Goal: Task Accomplishment & Management: Manage account settings

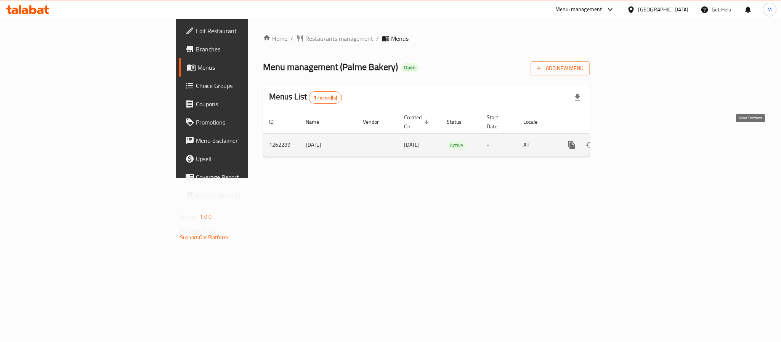
click at [632, 141] on icon "enhanced table" at bounding box center [626, 145] width 9 height 9
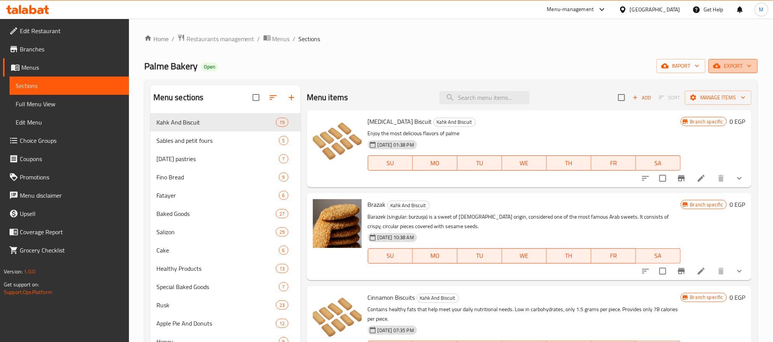
click at [732, 66] on span "export" at bounding box center [732, 66] width 37 height 10
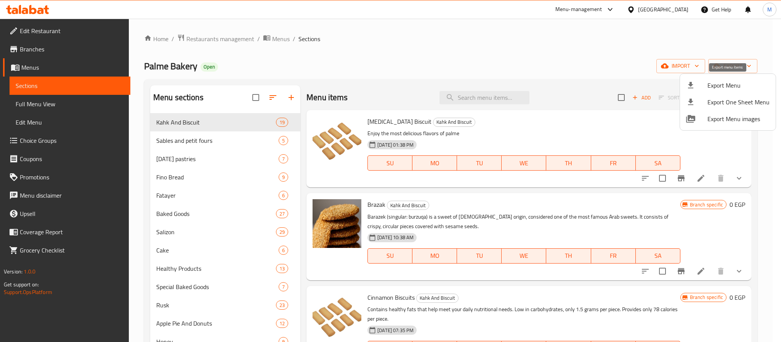
click at [717, 84] on span "Export Menu" at bounding box center [739, 85] width 62 height 9
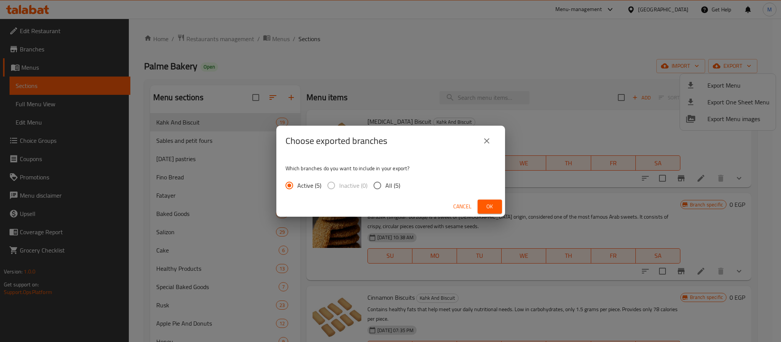
click at [390, 188] on span "All (5)" at bounding box center [393, 185] width 15 height 9
click at [386, 188] on input "All (5)" at bounding box center [378, 186] width 16 height 16
radio input "true"
click at [486, 206] on span "Ok" at bounding box center [490, 207] width 12 height 10
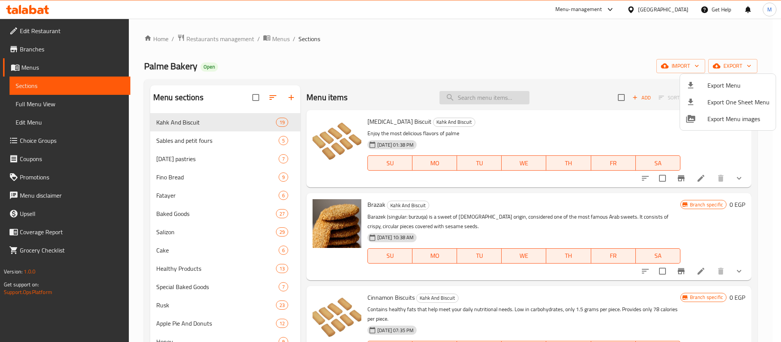
click at [476, 95] on div at bounding box center [390, 171] width 781 height 342
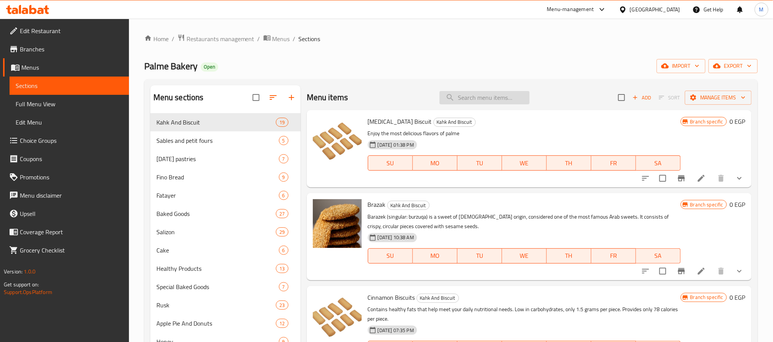
click at [476, 95] on input "search" at bounding box center [484, 97] width 90 height 13
paste input "بسكويت القرف"
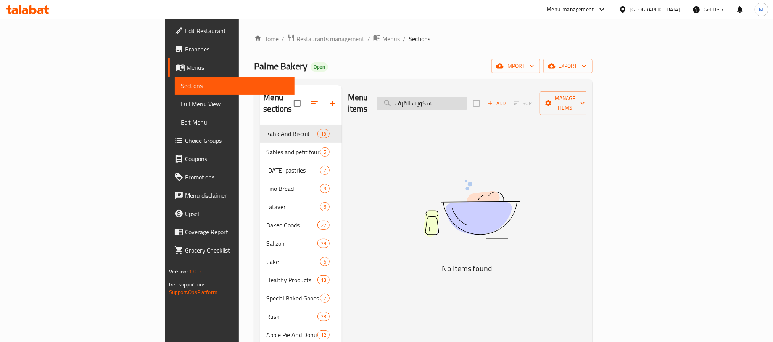
click at [467, 101] on input "بسكويت القرف" at bounding box center [422, 103] width 90 height 13
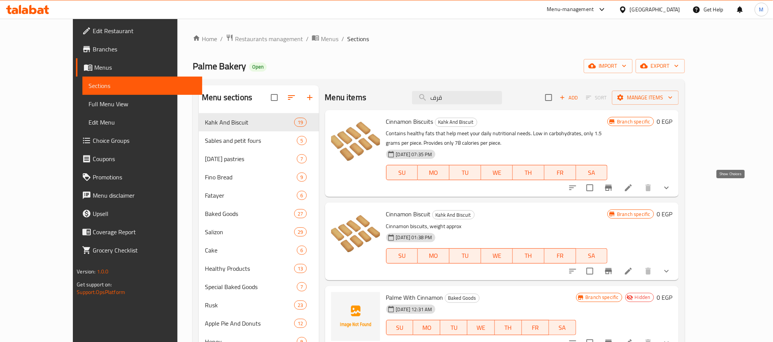
type input "قرف"
click at [671, 191] on icon "show more" at bounding box center [666, 187] width 9 height 9
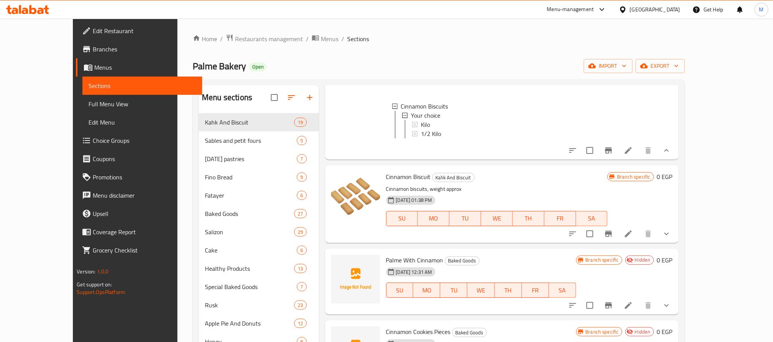
scroll to position [77, 0]
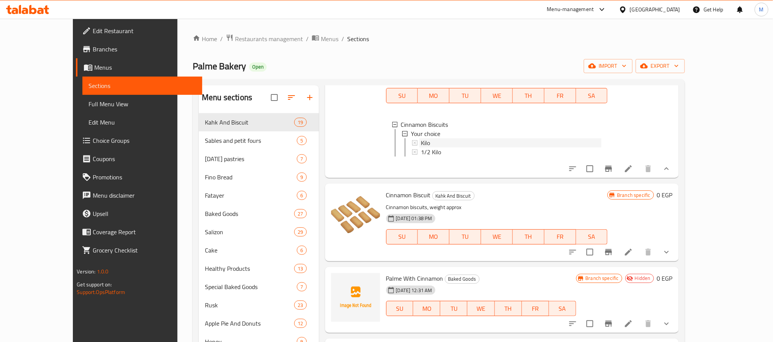
click at [428, 141] on div "Kilo" at bounding box center [511, 142] width 181 height 9
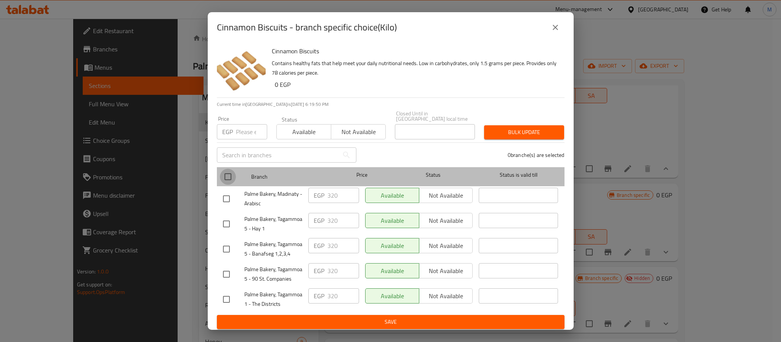
drag, startPoint x: 225, startPoint y: 178, endPoint x: 252, endPoint y: 128, distance: 57.3
click at [225, 178] on input "checkbox" at bounding box center [228, 177] width 16 height 16
checkbox input "true"
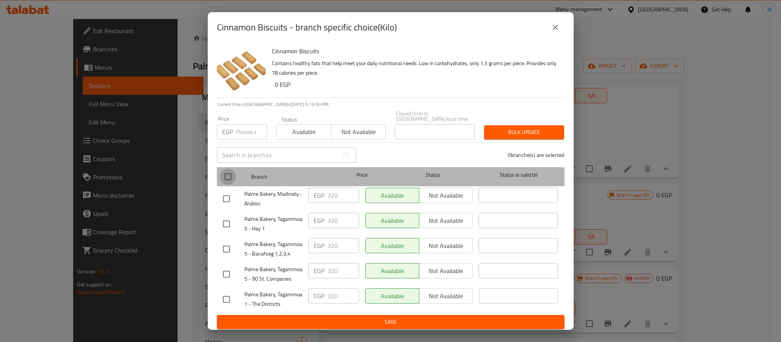
checkbox input "true"
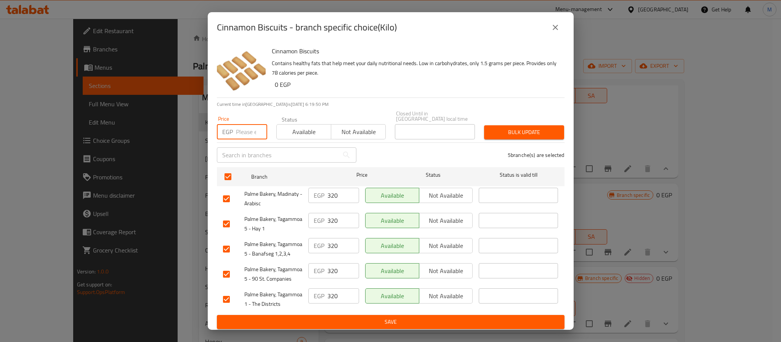
click at [252, 125] on input "number" at bounding box center [251, 131] width 31 height 15
type input "360"
click at [523, 125] on button "Bulk update" at bounding box center [524, 132] width 80 height 14
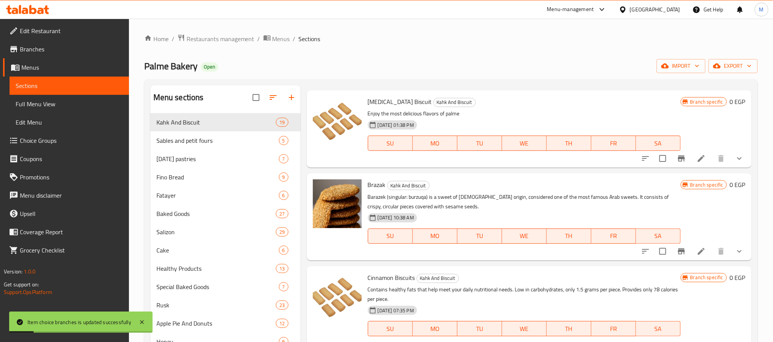
scroll to position [249, 0]
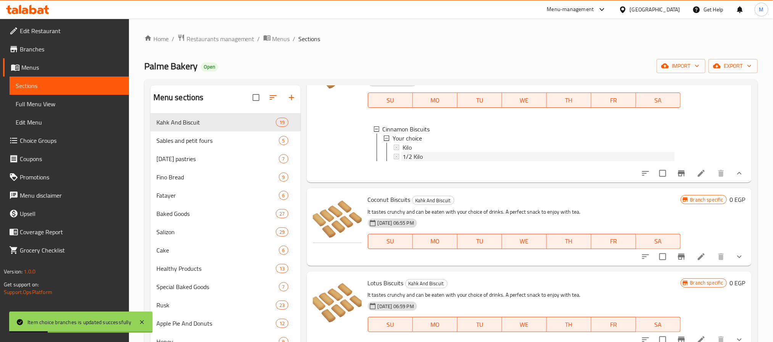
click at [431, 154] on div "1/2 Kilo" at bounding box center [538, 156] width 272 height 9
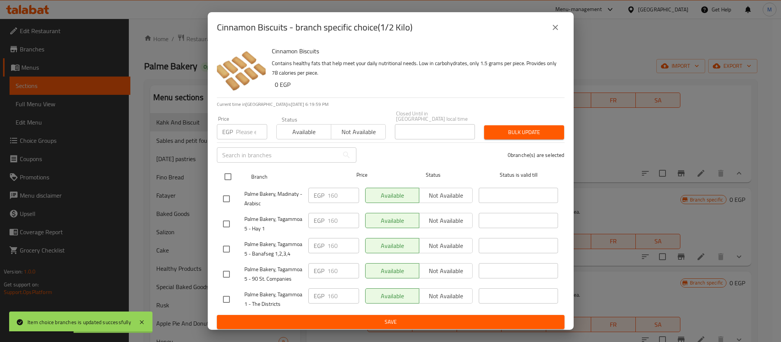
click at [225, 174] on input "checkbox" at bounding box center [228, 177] width 16 height 16
checkbox input "true"
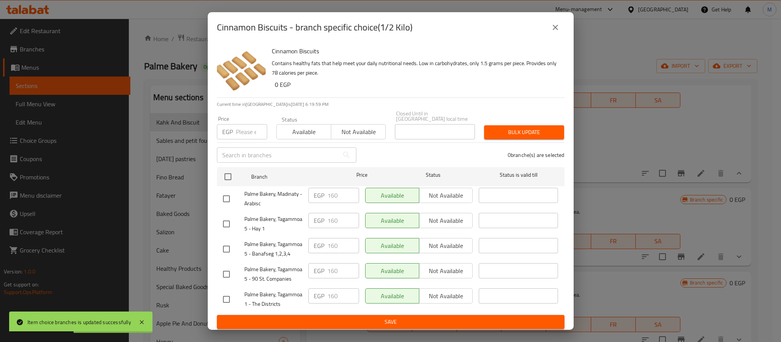
checkbox input "true"
click at [244, 134] on input "number" at bounding box center [251, 131] width 31 height 15
type input "180"
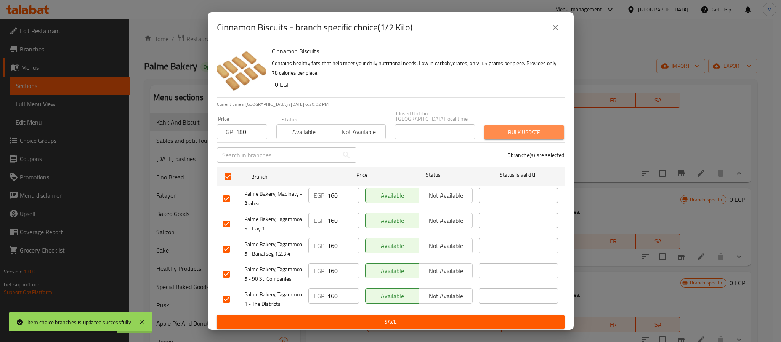
click at [507, 133] on span "Bulk update" at bounding box center [524, 133] width 68 height 10
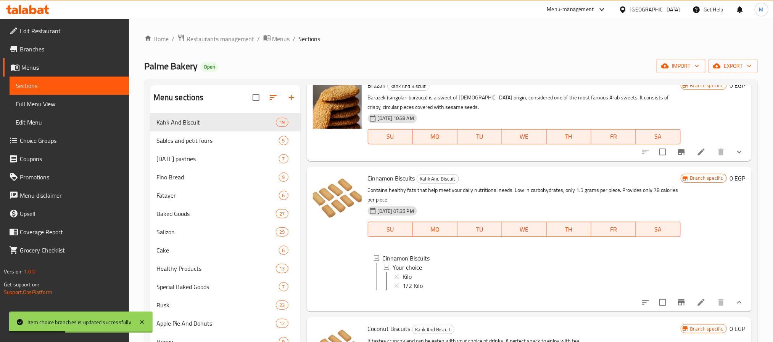
scroll to position [57, 0]
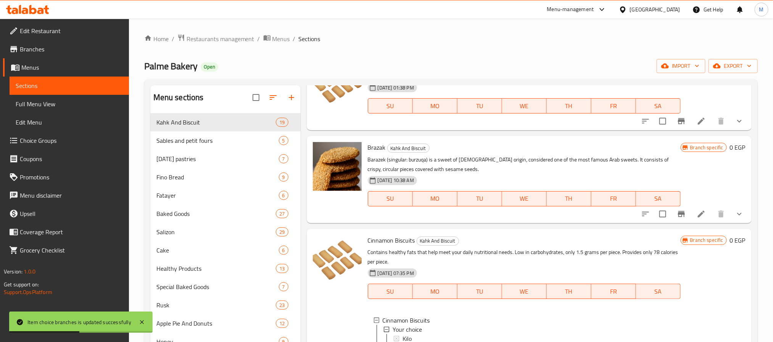
click at [391, 240] on span "Cinnamon Biscuits" at bounding box center [391, 240] width 47 height 11
copy h6 "Cinnamon Biscuits"
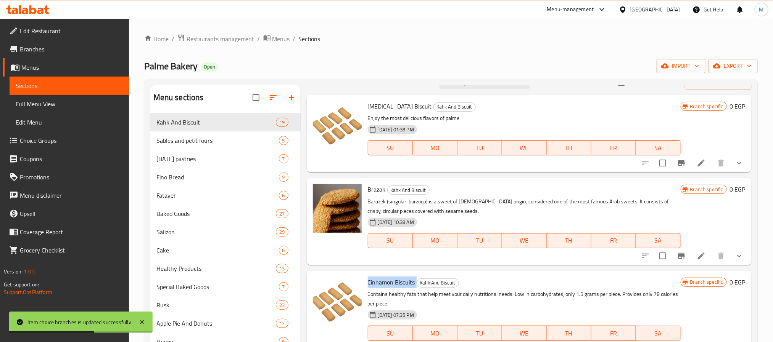
scroll to position [0, 0]
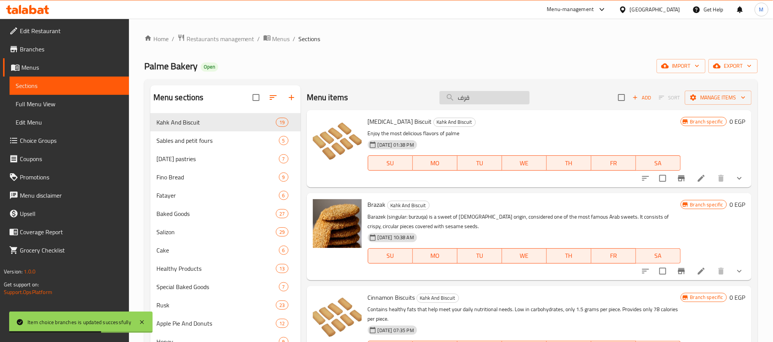
click at [472, 95] on input "قرف" at bounding box center [484, 97] width 90 height 13
paste input "Cinnamon Biscuits"
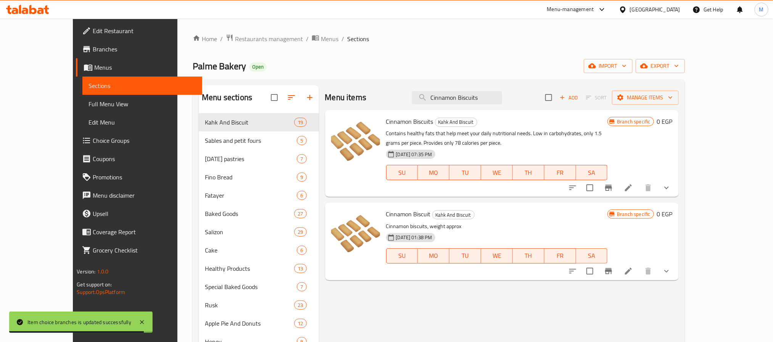
scroll to position [57, 0]
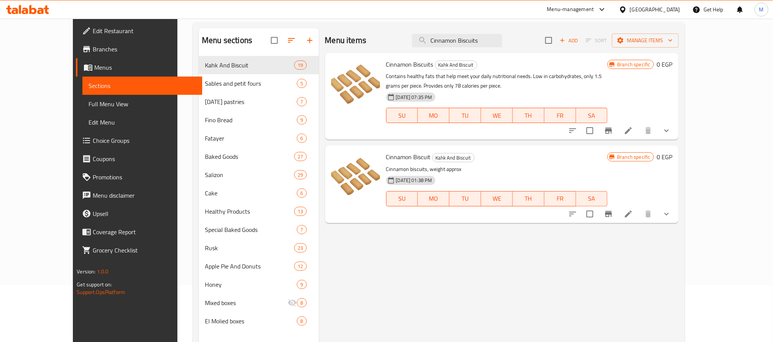
type input "Cinnamon Biscuits"
click at [671, 212] on icon "show more" at bounding box center [666, 214] width 9 height 9
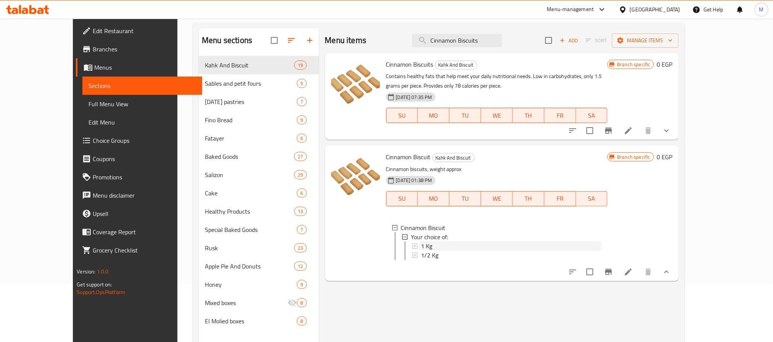
click at [463, 248] on div "1 Kg" at bounding box center [511, 246] width 181 height 9
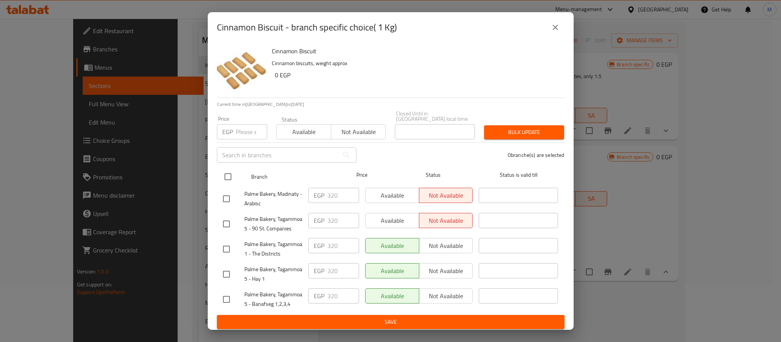
click at [230, 173] on input "checkbox" at bounding box center [228, 177] width 16 height 16
checkbox input "true"
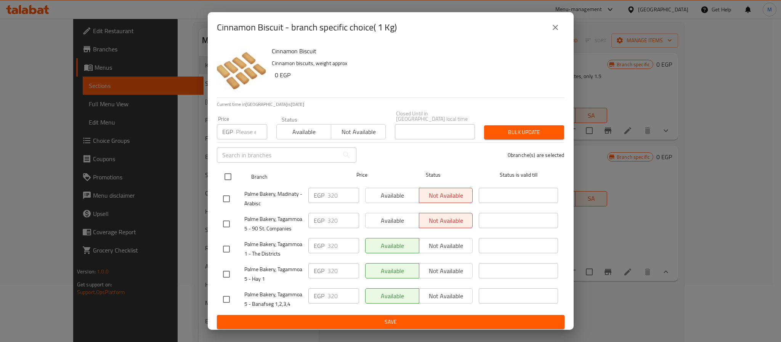
checkbox input "true"
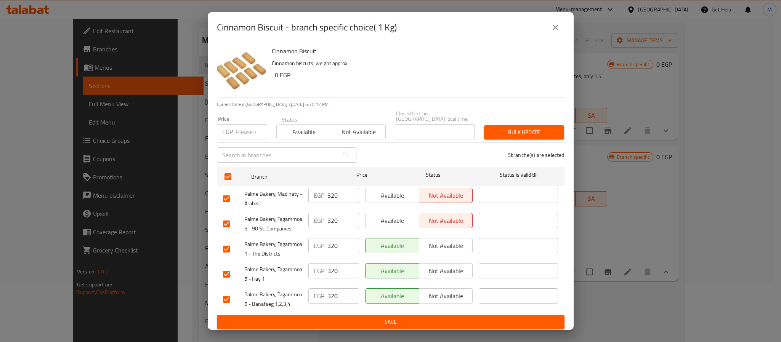
click at [245, 130] on input "number" at bounding box center [251, 131] width 31 height 15
type input "360"
click at [509, 128] on span "Bulk update" at bounding box center [524, 133] width 68 height 10
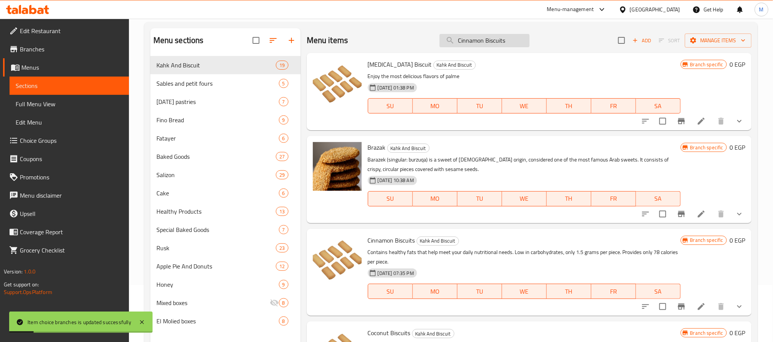
click at [475, 42] on input "Cinnamon Biscuits" at bounding box center [484, 40] width 90 height 13
paste input "Cinnamon Biscuits"
type input "Cinnamon Biscuits"
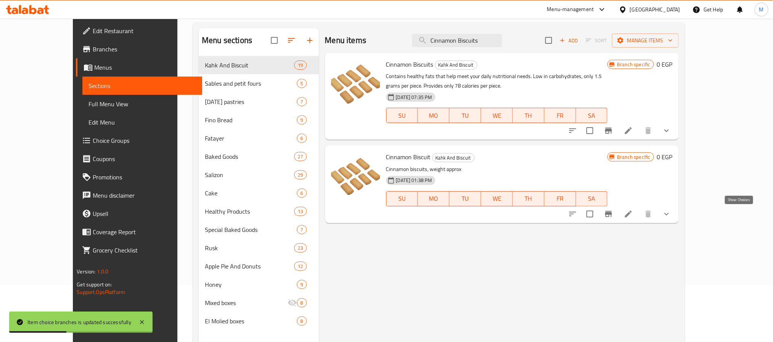
drag, startPoint x: 744, startPoint y: 215, endPoint x: 682, endPoint y: 228, distance: 63.0
click at [671, 215] on icon "show more" at bounding box center [666, 214] width 9 height 9
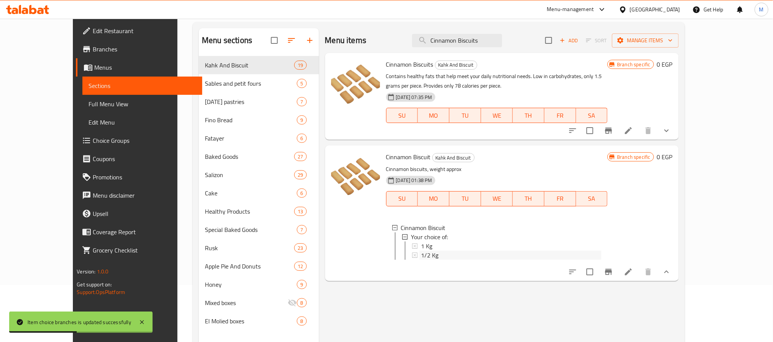
click at [434, 254] on div "1/2 Kg" at bounding box center [511, 255] width 181 height 9
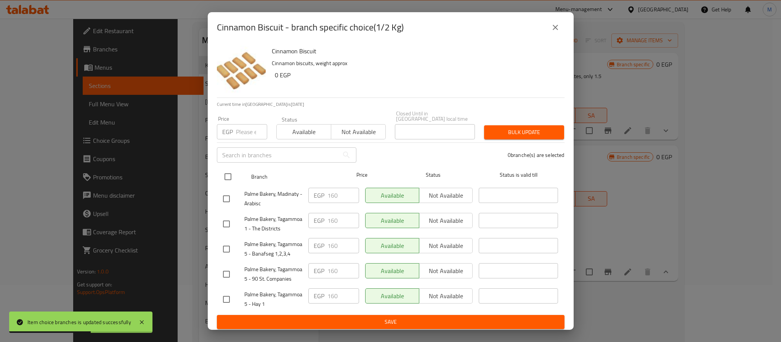
click at [228, 174] on input "checkbox" at bounding box center [228, 177] width 16 height 16
checkbox input "true"
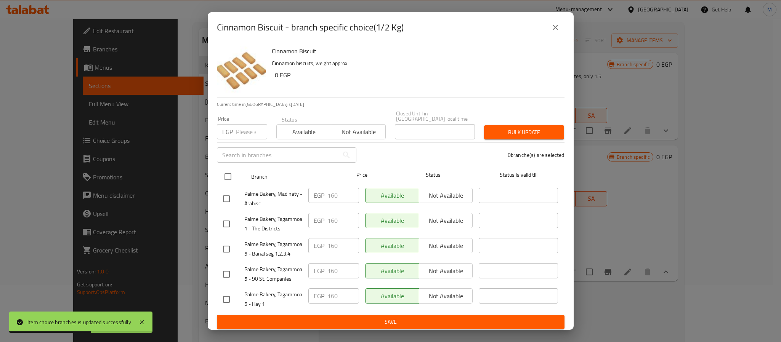
checkbox input "true"
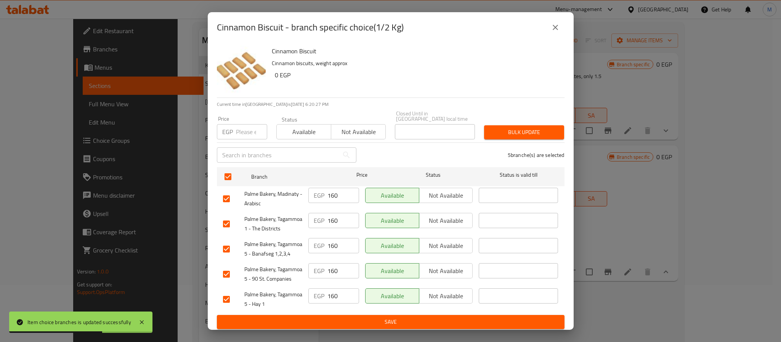
click at [247, 129] on input "number" at bounding box center [251, 131] width 31 height 15
type input "180"
click at [503, 128] on span "Bulk update" at bounding box center [524, 133] width 68 height 10
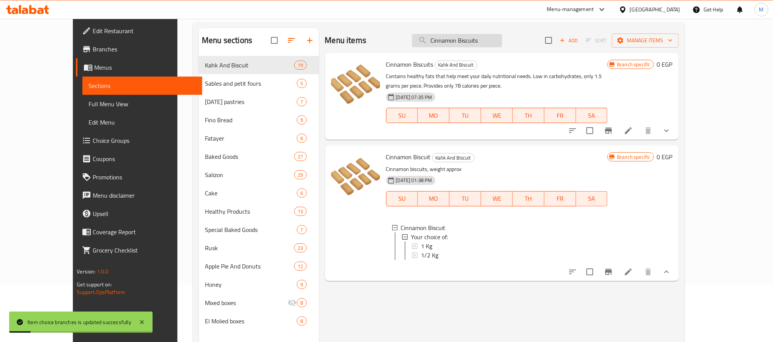
click at [502, 36] on input "Cinnamon Biscuits" at bounding box center [457, 40] width 90 height 13
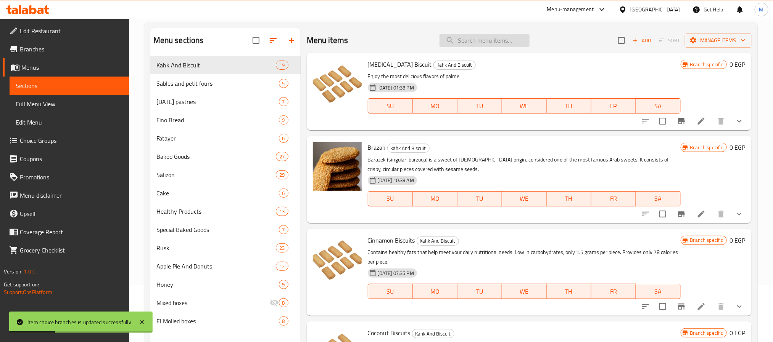
drag, startPoint x: 491, startPoint y: 40, endPoint x: 499, endPoint y: 46, distance: 9.8
click at [491, 40] on input "search" at bounding box center [484, 40] width 90 height 13
paste input "Cinnamon Biscuits"
type input "Cinnamon Biscuits"
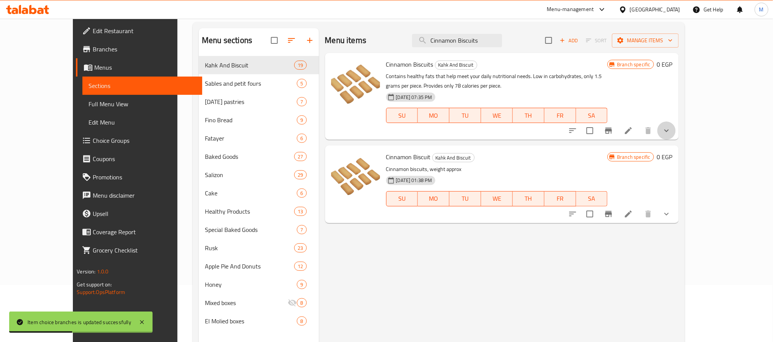
drag, startPoint x: 745, startPoint y: 129, endPoint x: 737, endPoint y: 133, distance: 8.9
click at [675, 130] on button "show more" at bounding box center [666, 131] width 18 height 18
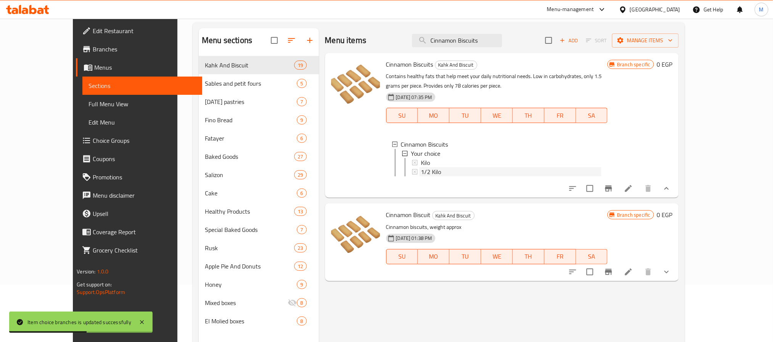
click at [448, 171] on div "1/2 Kilo" at bounding box center [511, 171] width 181 height 9
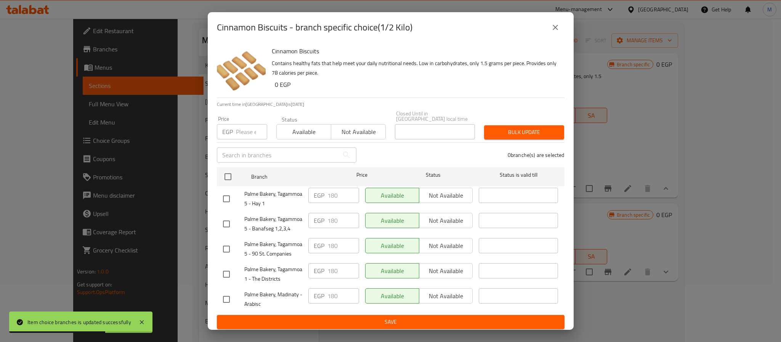
click at [559, 35] on button "close" at bounding box center [555, 27] width 18 height 18
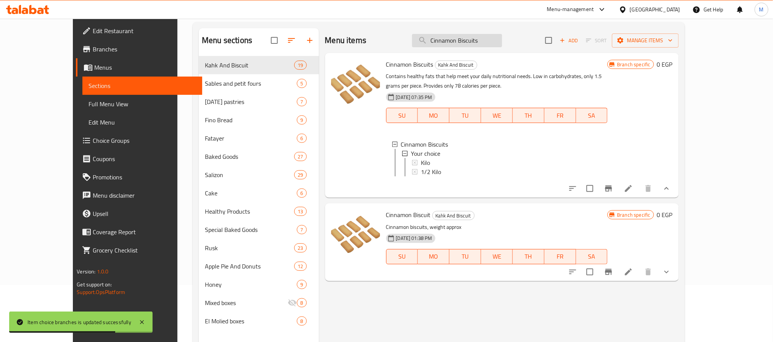
click at [488, 39] on input "Cinnamon Biscuits" at bounding box center [457, 40] width 90 height 13
click at [570, 35] on div "Menu items Add Sort Manage items" at bounding box center [502, 40] width 354 height 25
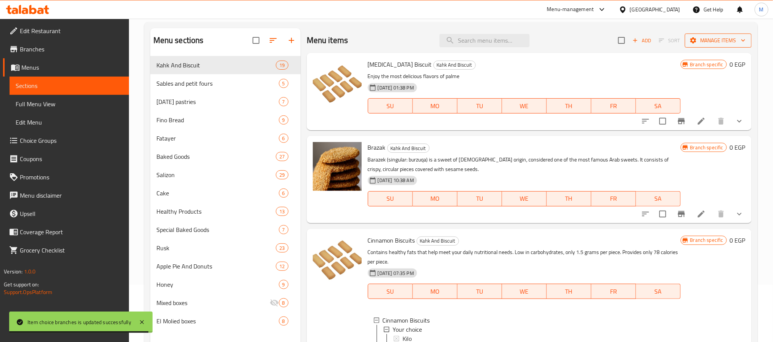
click at [702, 38] on span "Manage items" at bounding box center [718, 41] width 55 height 10
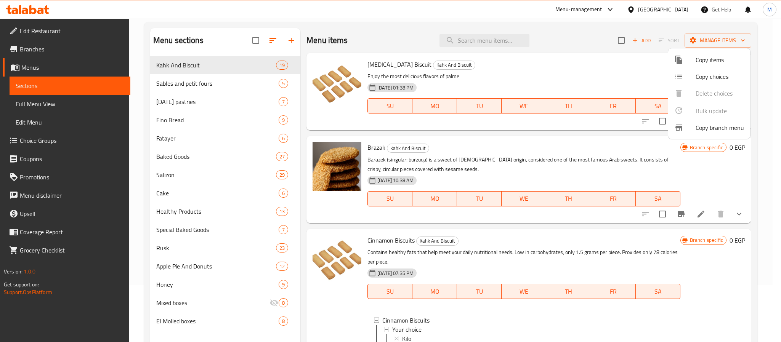
drag, startPoint x: 572, startPoint y: 40, endPoint x: 586, endPoint y: 68, distance: 31.2
click at [571, 40] on div at bounding box center [390, 171] width 781 height 342
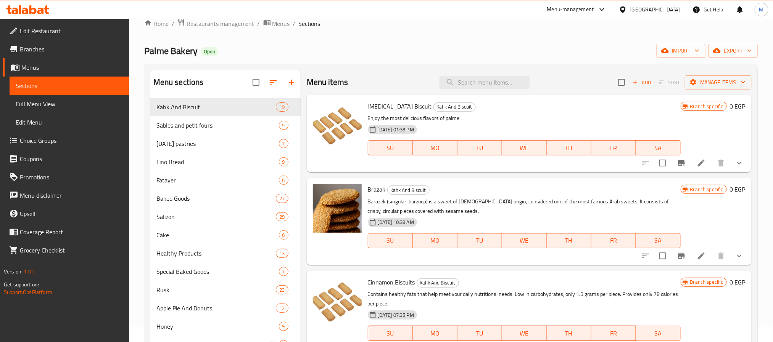
scroll to position [0, 0]
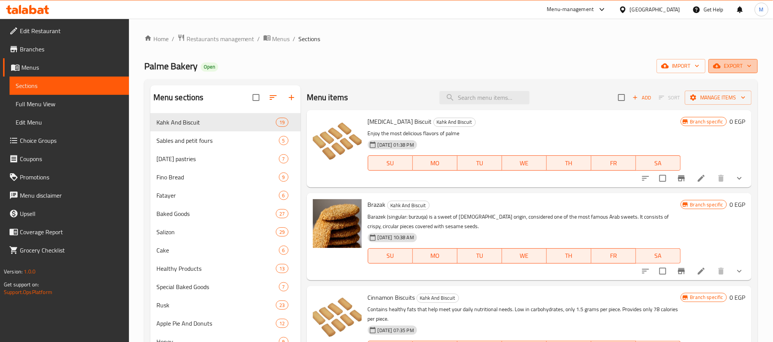
click at [738, 72] on button "export" at bounding box center [732, 66] width 49 height 14
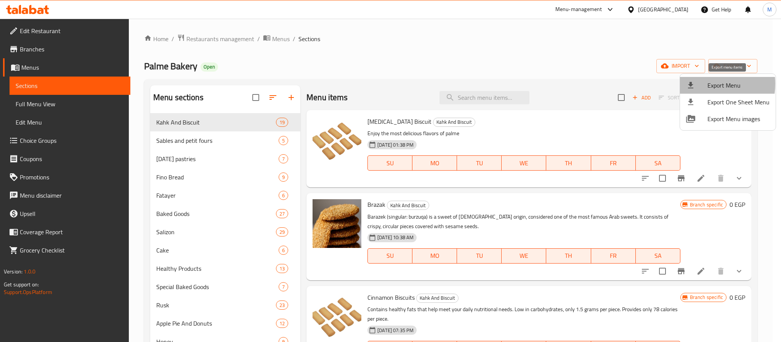
click at [702, 84] on div at bounding box center [696, 85] width 21 height 9
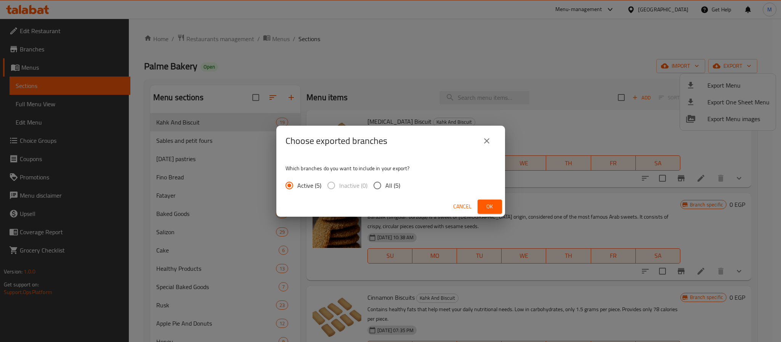
click at [389, 181] on span "All (5)" at bounding box center [393, 185] width 15 height 9
click at [386, 181] on input "All (5)" at bounding box center [378, 186] width 16 height 16
radio input "true"
click at [491, 210] on span "Ok" at bounding box center [490, 207] width 12 height 10
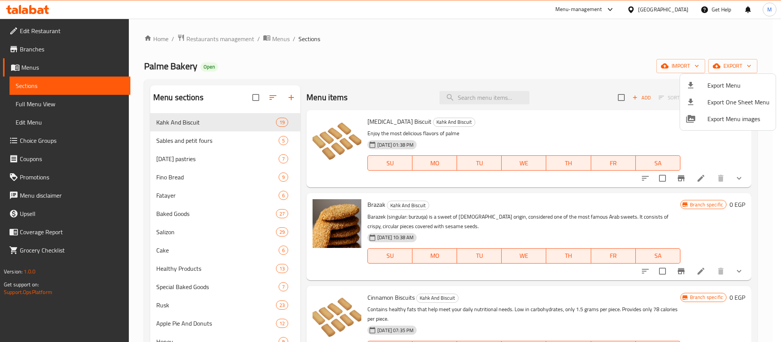
click at [212, 41] on div at bounding box center [390, 171] width 781 height 342
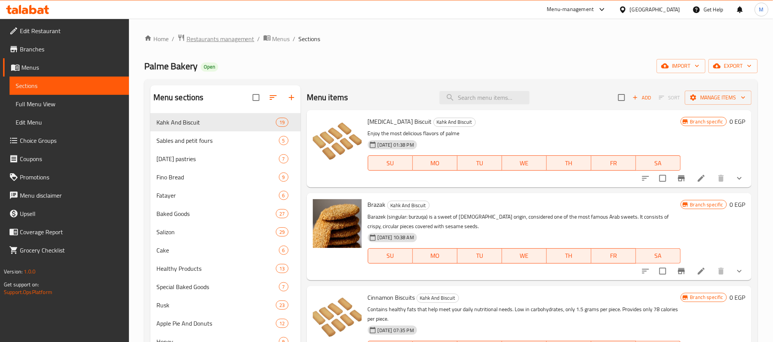
click at [212, 40] on span "Restaurants management" at bounding box center [220, 38] width 68 height 9
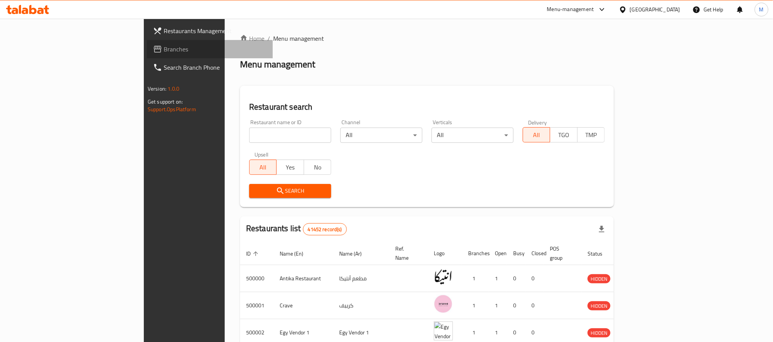
click at [164, 51] on span "Branches" at bounding box center [215, 49] width 103 height 9
